Goal: Register for event/course

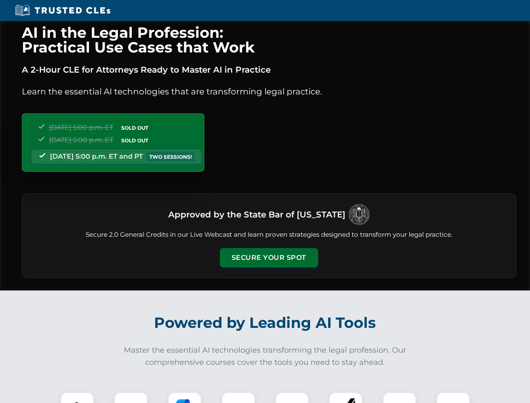
click at [269, 258] on button "Secure Your Spot" at bounding box center [269, 257] width 98 height 19
